Goal: Information Seeking & Learning: Check status

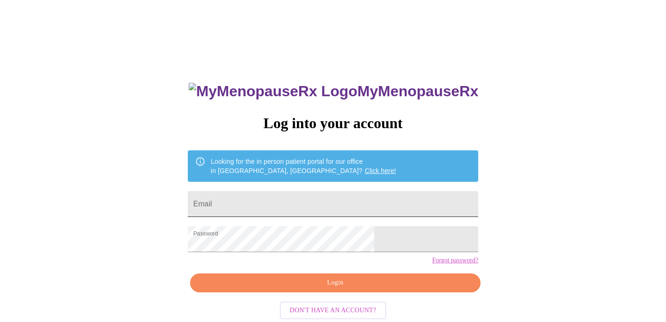
click at [290, 203] on input "Email" at bounding box center [333, 204] width 290 height 26
type input "corriecallaghan@gmail.com"
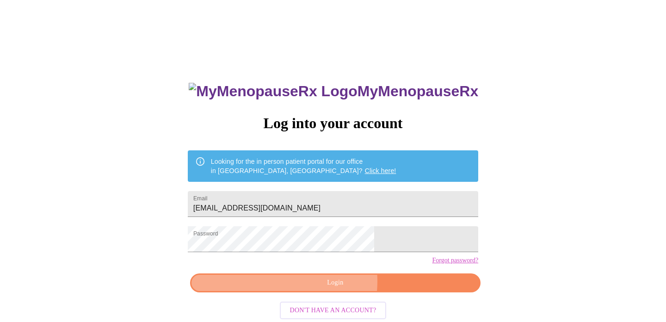
click at [318, 288] on span "Login" at bounding box center [335, 283] width 269 height 12
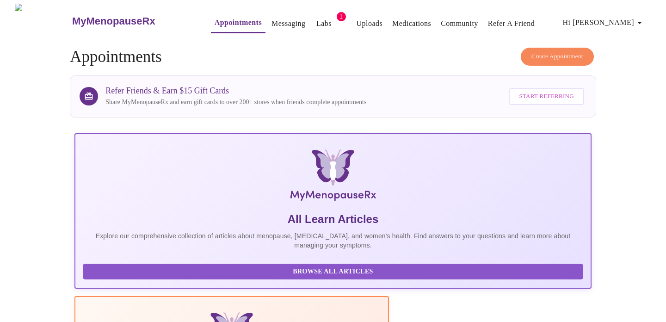
click at [316, 17] on link "Labs" at bounding box center [323, 23] width 15 height 13
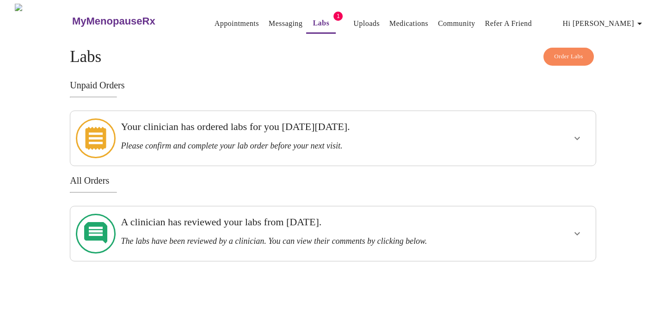
click at [306, 216] on h3 "A clinician has reviewed your labs from Thursday, March 6th." at bounding box center [307, 222] width 373 height 12
click at [578, 228] on icon "show more" at bounding box center [576, 233] width 11 height 11
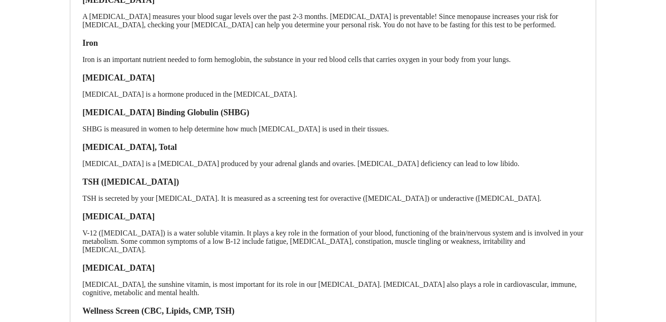
scroll to position [465, 0]
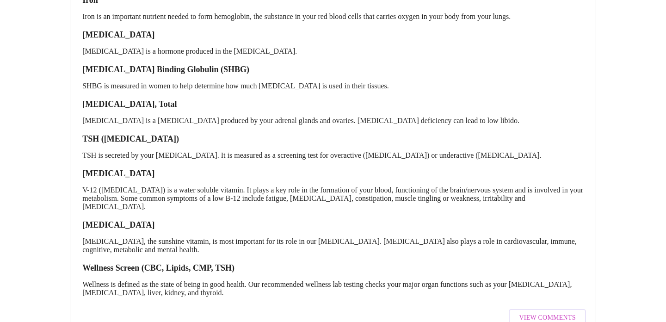
click at [567, 312] on span "View Comments" at bounding box center [547, 318] width 56 height 12
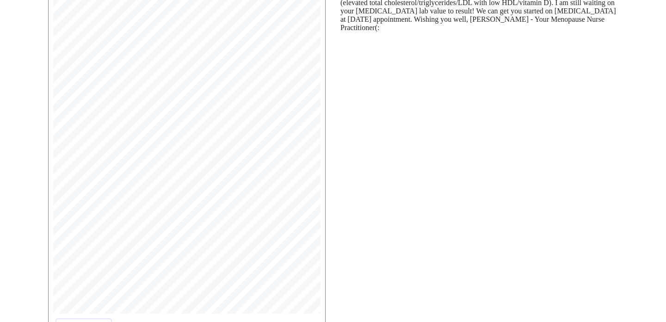
scroll to position [153, 0]
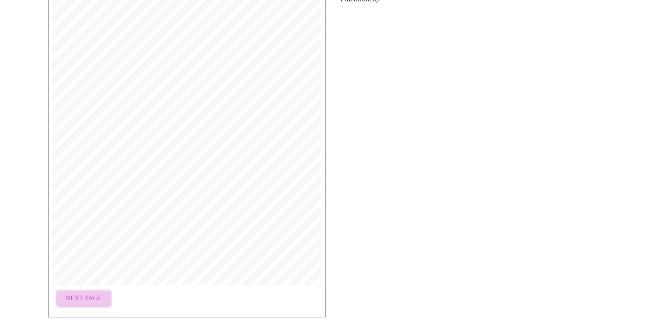
click at [83, 299] on span "Next Page" at bounding box center [84, 299] width 36 height 12
click at [154, 283] on span "Next Page" at bounding box center [159, 287] width 36 height 12
click at [153, 261] on span "Next Page" at bounding box center [159, 262] width 36 height 12
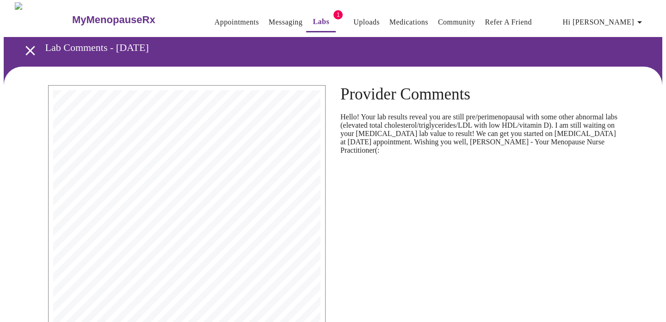
scroll to position [2, 0]
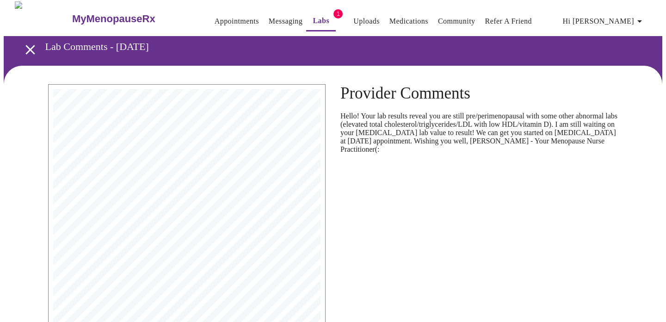
click at [312, 22] on link "Labs" at bounding box center [320, 20] width 17 height 13
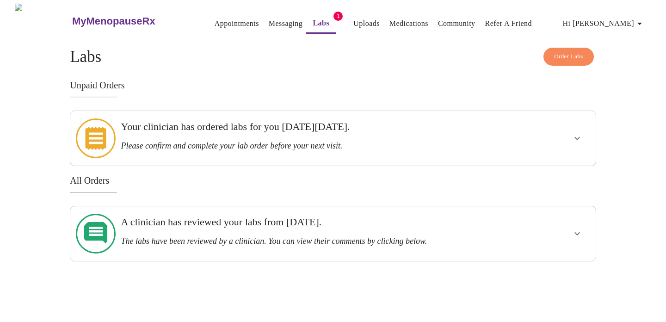
click at [234, 141] on h3 "Please confirm and complete your lab order before your next visit." at bounding box center [307, 146] width 373 height 10
click at [579, 135] on icon "show more" at bounding box center [576, 138] width 11 height 11
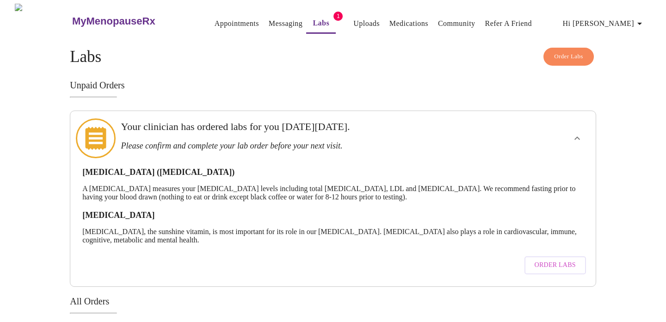
click at [353, 17] on link "Uploads" at bounding box center [366, 23] width 26 height 13
